Goal: Information Seeking & Learning: Learn about a topic

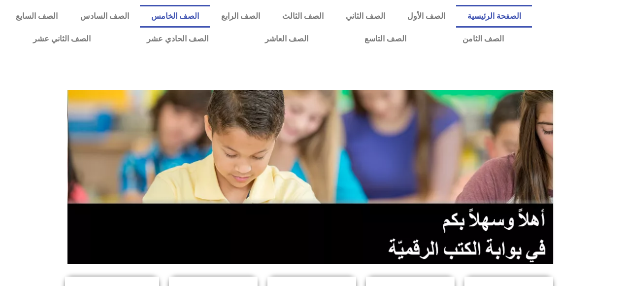
click at [209, 17] on link "الصف الخامس" at bounding box center [175, 16] width 70 height 23
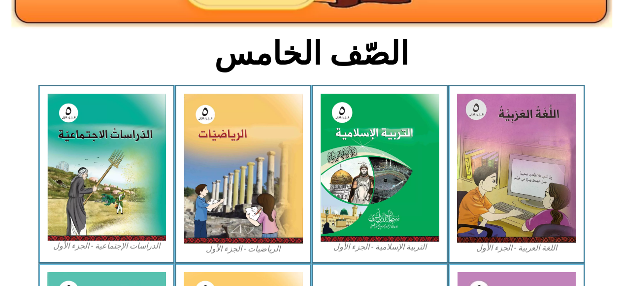
scroll to position [225, 0]
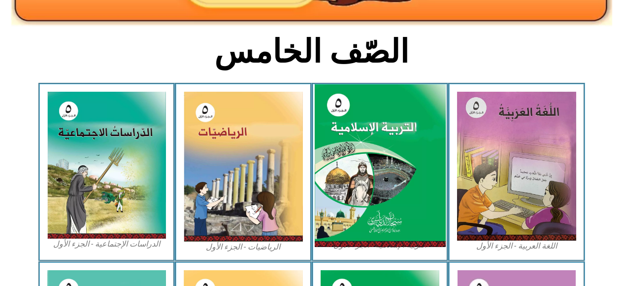
click at [367, 213] on img at bounding box center [379, 165] width 131 height 163
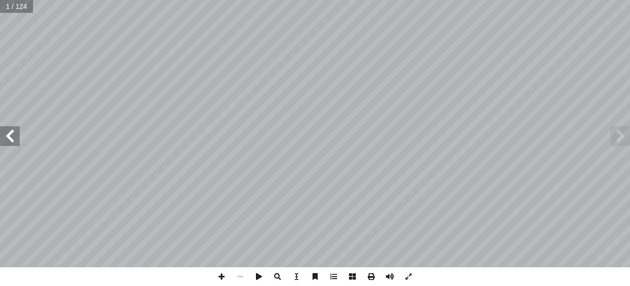
click at [12, 132] on span at bounding box center [10, 136] width 20 height 20
click at [5, 140] on span at bounding box center [10, 136] width 20 height 20
click at [8, 140] on span at bounding box center [10, 136] width 20 height 20
click at [8, 139] on span at bounding box center [10, 136] width 20 height 20
click at [5, 138] on span at bounding box center [10, 136] width 20 height 20
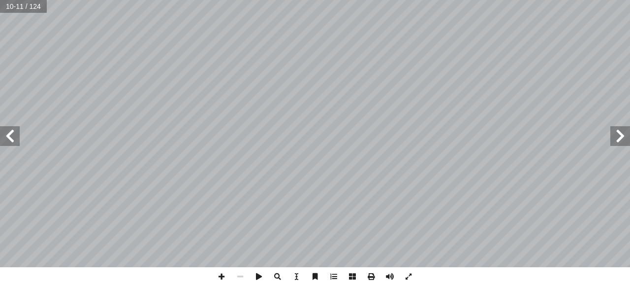
click at [2, 138] on span at bounding box center [10, 136] width 20 height 20
click at [5, 140] on span at bounding box center [10, 136] width 20 height 20
click at [6, 139] on span at bounding box center [10, 136] width 20 height 20
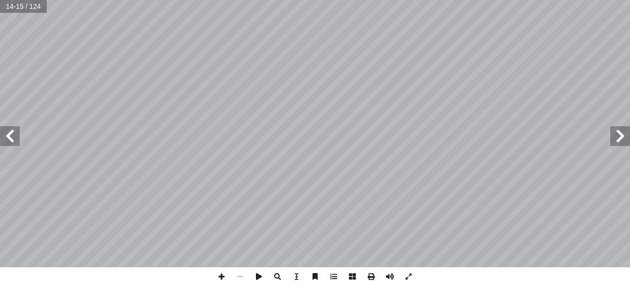
click at [6, 139] on span at bounding box center [10, 136] width 20 height 20
click at [1, 140] on span at bounding box center [10, 136] width 20 height 20
click at [3, 139] on span at bounding box center [10, 136] width 20 height 20
click at [3, 144] on span at bounding box center [10, 136] width 20 height 20
click at [3, 140] on span at bounding box center [10, 136] width 20 height 20
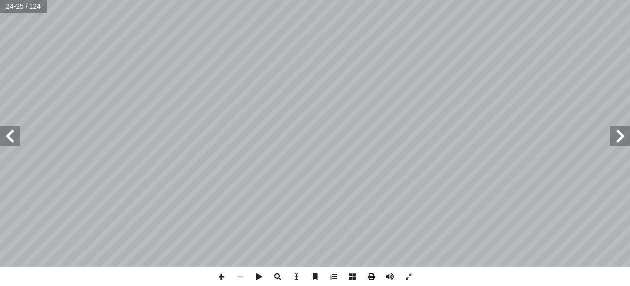
click at [9, 135] on span at bounding box center [10, 136] width 20 height 20
click at [13, 136] on span at bounding box center [10, 136] width 20 height 20
click at [616, 138] on span at bounding box center [621, 136] width 20 height 20
click at [617, 138] on span at bounding box center [621, 136] width 20 height 20
click at [11, 139] on span at bounding box center [10, 136] width 20 height 20
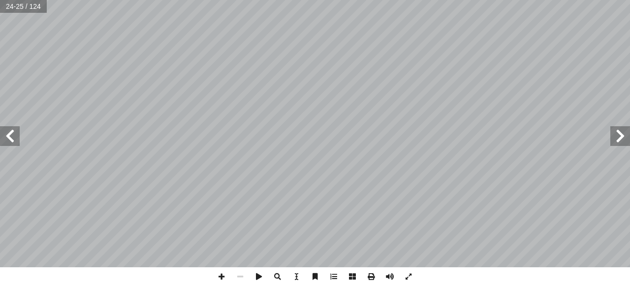
click at [5, 137] on span at bounding box center [10, 136] width 20 height 20
click at [7, 135] on span at bounding box center [10, 136] width 20 height 20
click at [6, 138] on span at bounding box center [10, 136] width 20 height 20
click at [9, 137] on span at bounding box center [10, 136] width 20 height 20
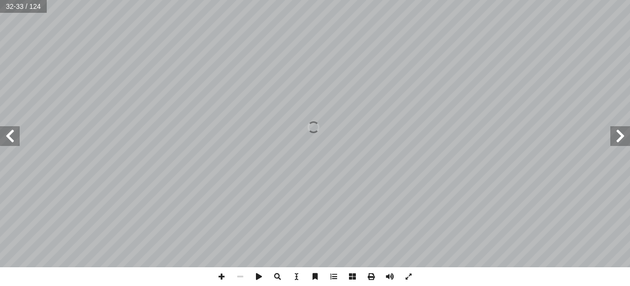
click at [5, 137] on span at bounding box center [10, 136] width 20 height 20
click at [2, 131] on span at bounding box center [10, 136] width 20 height 20
click at [9, 138] on span at bounding box center [10, 136] width 20 height 20
click at [12, 136] on span at bounding box center [10, 136] width 20 height 20
click at [623, 136] on span at bounding box center [621, 136] width 20 height 20
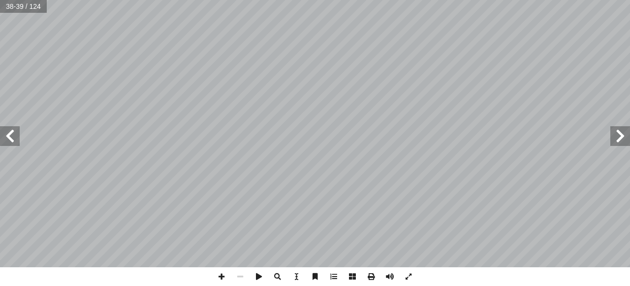
click at [620, 138] on span at bounding box center [621, 136] width 20 height 20
click at [9, 138] on span at bounding box center [10, 136] width 20 height 20
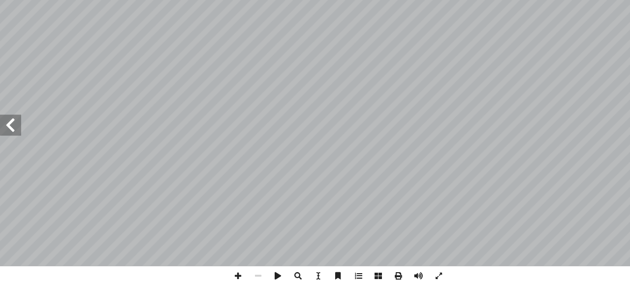
click at [8, 133] on span at bounding box center [10, 136] width 20 height 20
